Goal: Obtain resource: Obtain resource

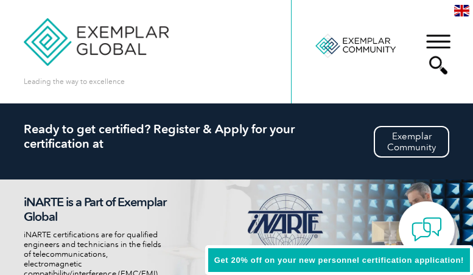
click at [440, 41] on div "▼" at bounding box center [438, 54] width 33 height 61
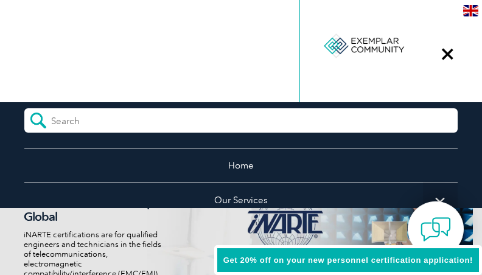
drag, startPoint x: 446, startPoint y: 51, endPoint x: 440, endPoint y: 56, distance: 8.3
click at [448, 51] on div "▼" at bounding box center [447, 54] width 33 height 61
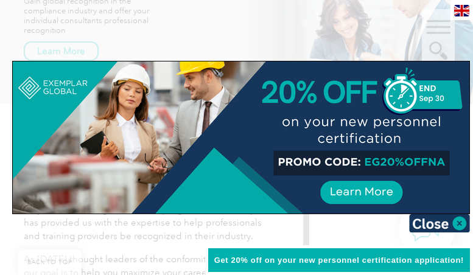
scroll to position [244, 0]
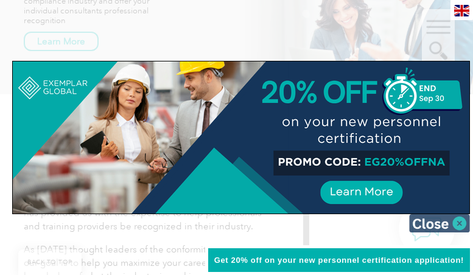
click at [462, 225] on img at bounding box center [439, 223] width 61 height 18
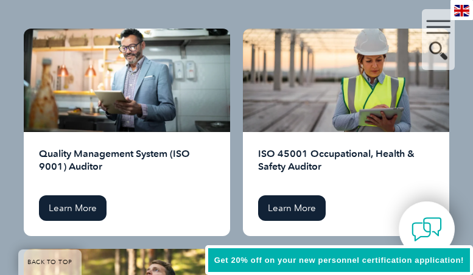
scroll to position [1766, 0]
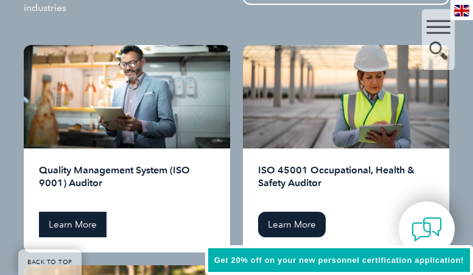
click at [74, 212] on link "Learn More" at bounding box center [73, 225] width 68 height 26
click at [69, 216] on link "Learn More" at bounding box center [73, 225] width 68 height 26
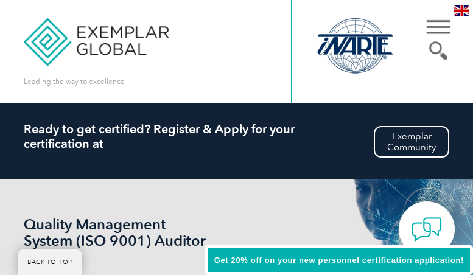
scroll to position [231, 0]
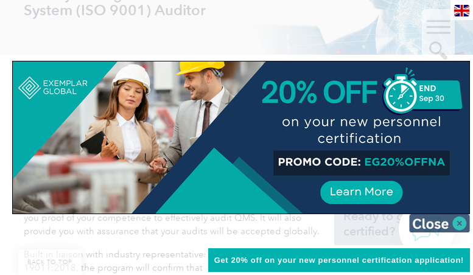
click at [461, 222] on img at bounding box center [439, 223] width 61 height 18
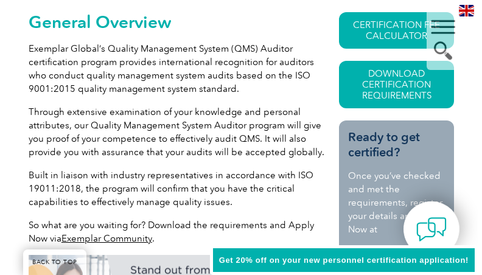
scroll to position [292, 0]
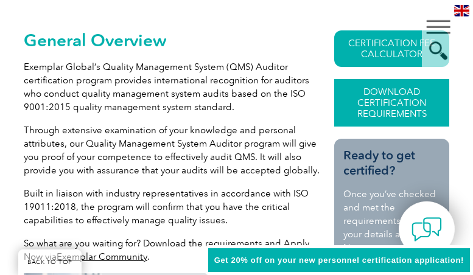
click at [386, 103] on link "Download Certification Requirements" at bounding box center [391, 103] width 115 height 48
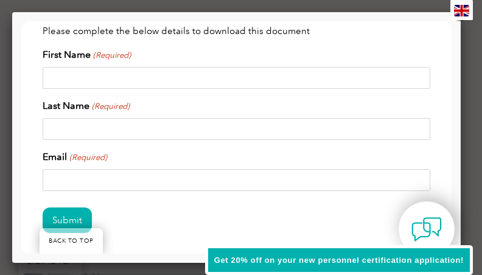
scroll to position [0, 0]
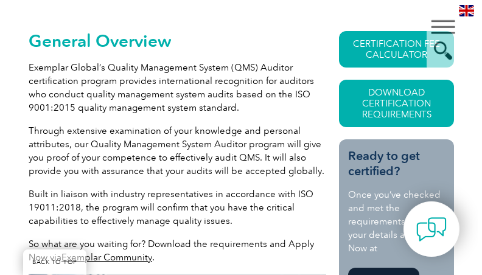
scroll to position [305, 0]
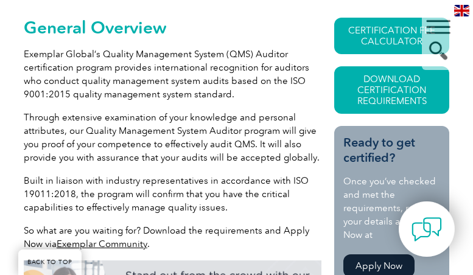
click at [133, 244] on link "Exemplar Community" at bounding box center [102, 244] width 91 height 11
click at [400, 91] on link "Download Certification Requirements" at bounding box center [391, 90] width 115 height 48
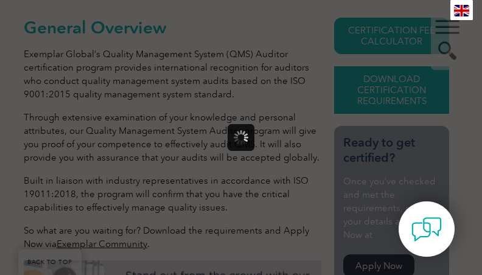
scroll to position [0, 0]
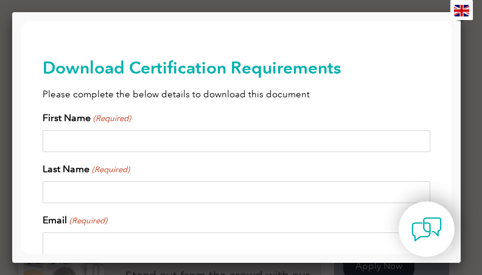
click at [84, 144] on input "First Name (Required)" at bounding box center [236, 141] width 387 height 22
type input "[PERSON_NAME] "Kit""
type input "[PERSON_NAME]"
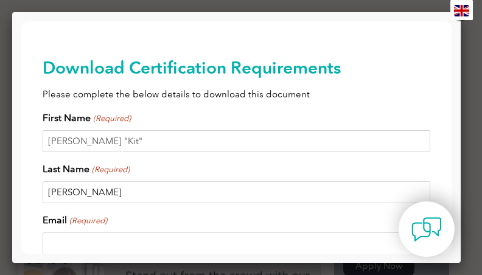
type input "[EMAIL_ADDRESS][DOMAIN_NAME]"
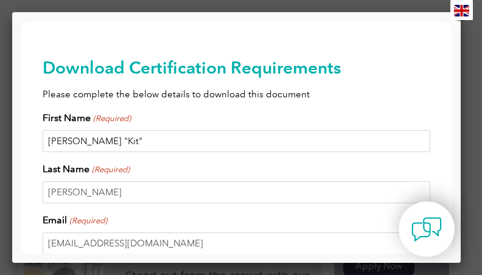
drag, startPoint x: 100, startPoint y: 139, endPoint x: 161, endPoint y: 149, distance: 61.7
click at [161, 149] on input "[PERSON_NAME] "Kit"" at bounding box center [236, 141] width 387 height 22
type input "[PERSON_NAME]"
click at [214, 105] on div "Download Certification Requirements Please complete the below details to downlo…" at bounding box center [236, 196] width 387 height 351
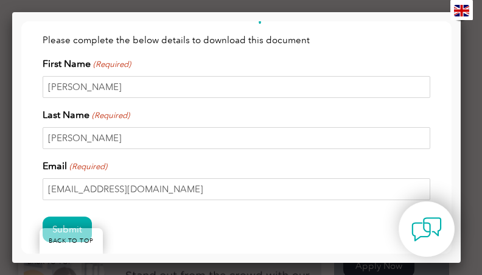
scroll to position [118, 0]
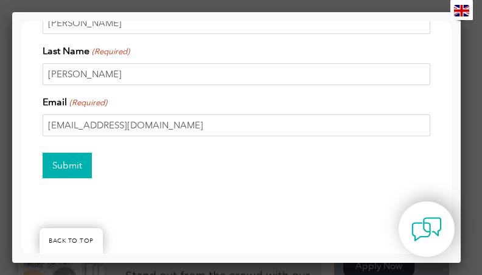
click at [60, 171] on input "Submit" at bounding box center [67, 166] width 49 height 26
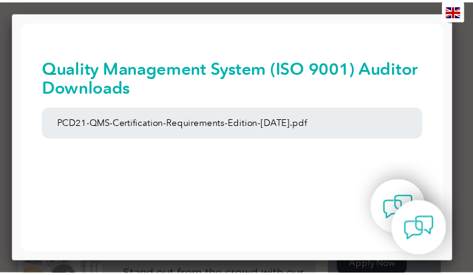
scroll to position [0, 0]
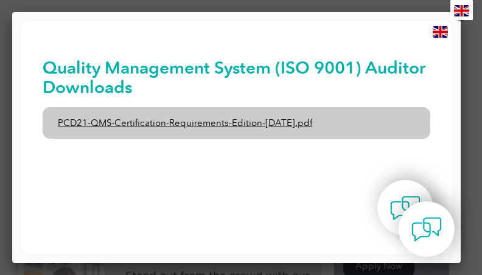
click at [171, 127] on link "PCD21-QMS-Certification-Requirements-Edition-[DATE].pdf" at bounding box center [236, 123] width 387 height 32
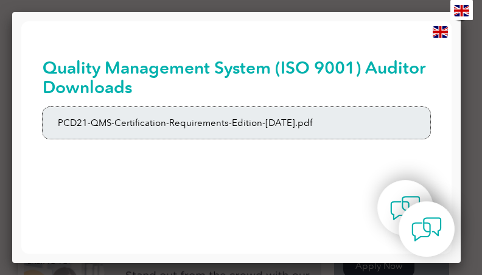
click at [463, 30] on div at bounding box center [241, 137] width 482 height 275
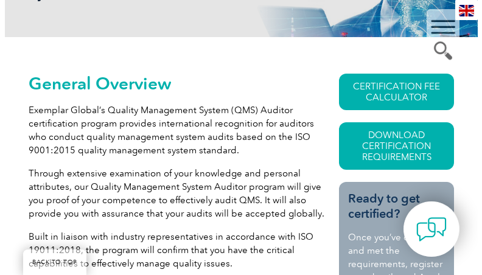
scroll to position [183, 0]
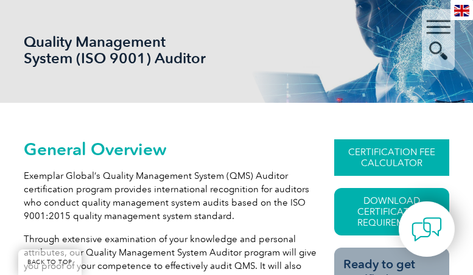
click at [427, 157] on link "CERTIFICATION FEE CALCULATOR" at bounding box center [391, 157] width 115 height 37
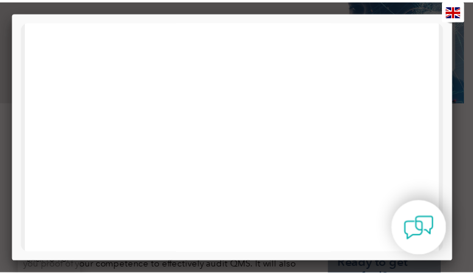
scroll to position [0, 0]
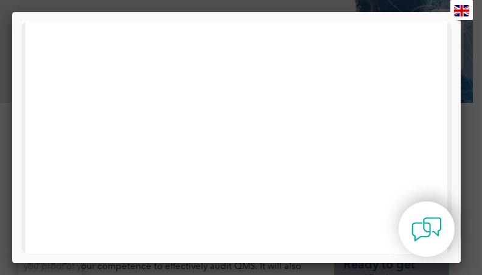
click at [470, 44] on div at bounding box center [241, 137] width 482 height 275
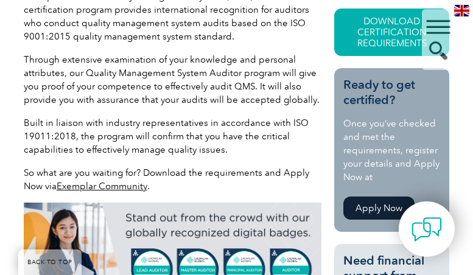
scroll to position [365, 0]
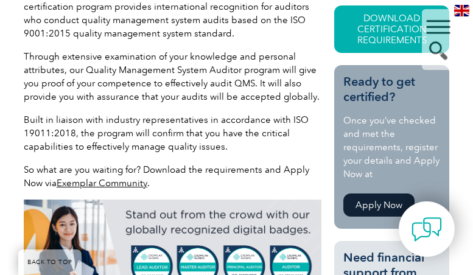
click at [384, 199] on link "Apply Now" at bounding box center [379, 205] width 71 height 23
